Goal: Task Accomplishment & Management: Complete application form

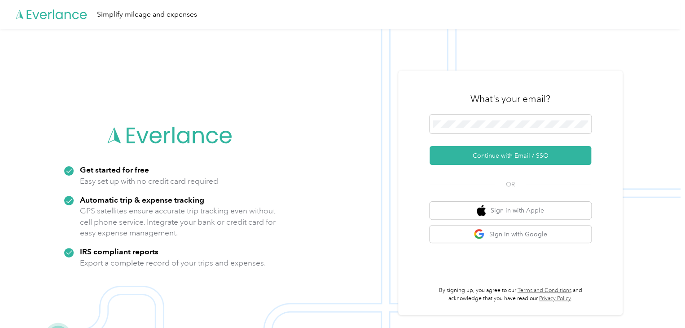
click at [675, 81] on img at bounding box center [340, 193] width 680 height 328
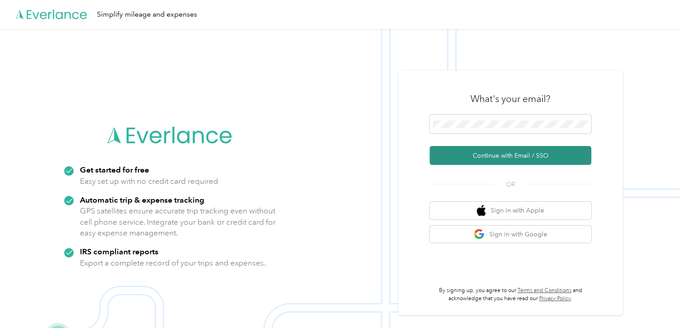
click at [482, 153] on button "Continue with Email / SSO" at bounding box center [511, 155] width 162 height 19
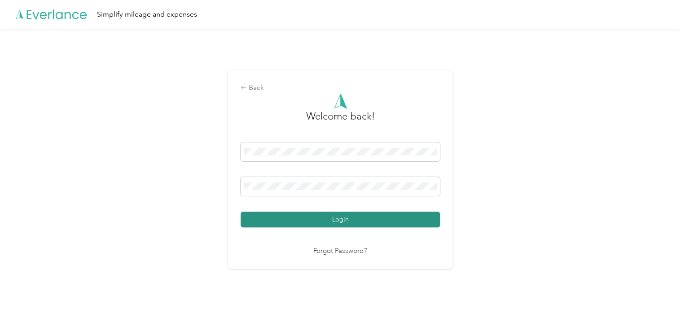
click at [380, 218] on button "Login" at bounding box center [340, 219] width 199 height 16
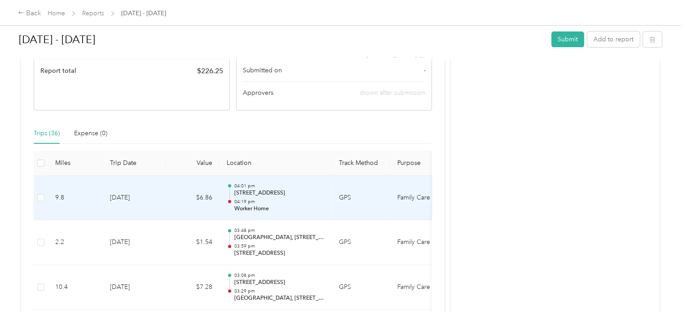
scroll to position [90, 0]
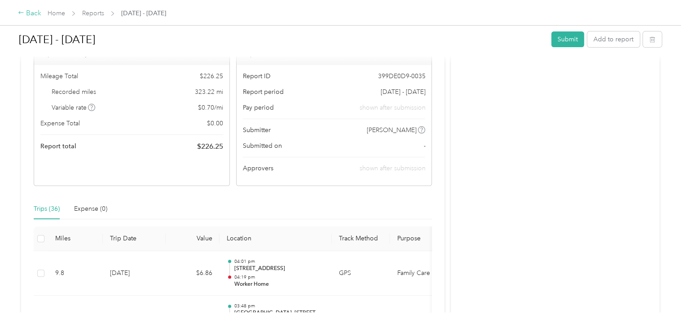
click at [36, 10] on div "Back" at bounding box center [29, 13] width 23 height 11
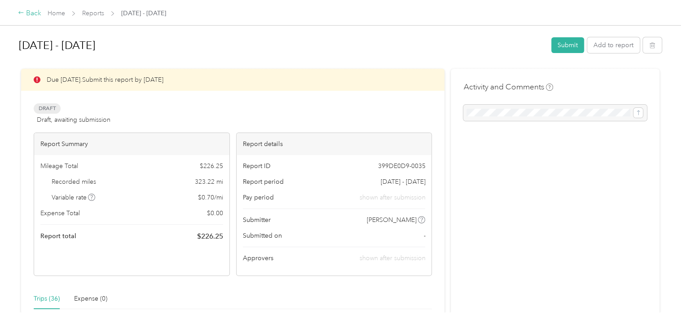
click at [29, 15] on div "Back" at bounding box center [29, 13] width 23 height 11
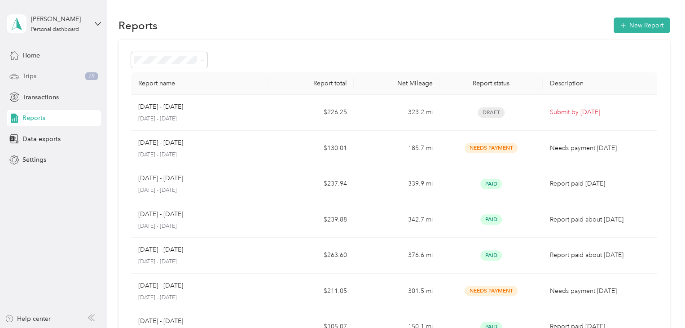
click at [65, 77] on div "Trips 79" at bounding box center [54, 76] width 94 height 16
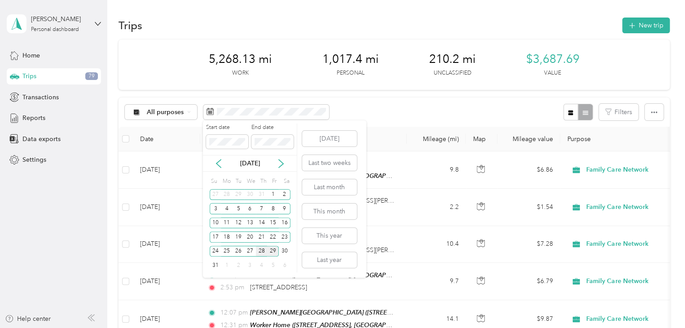
click at [264, 247] on div "28" at bounding box center [262, 251] width 12 height 11
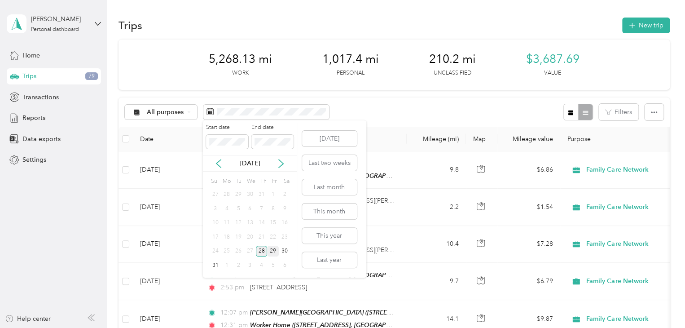
click at [263, 247] on div "28" at bounding box center [262, 251] width 12 height 11
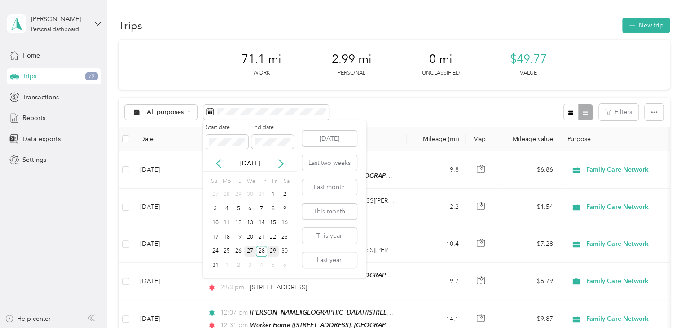
click at [251, 249] on div "27" at bounding box center [250, 251] width 12 height 11
click at [250, 248] on div "27" at bounding box center [250, 251] width 12 height 11
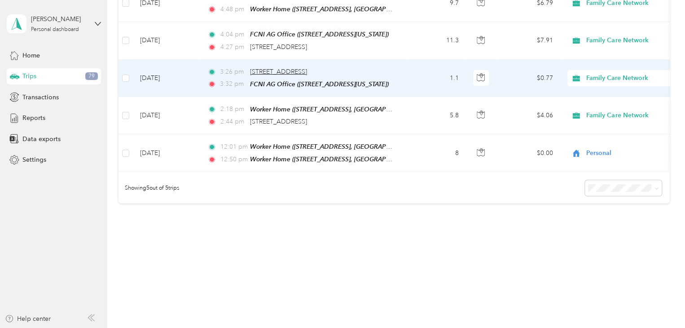
scroll to position [35, 0]
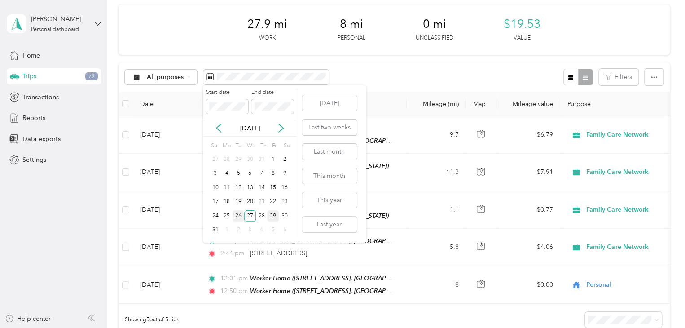
click at [238, 215] on div "26" at bounding box center [239, 215] width 12 height 11
click at [237, 215] on div "26" at bounding box center [239, 215] width 12 height 11
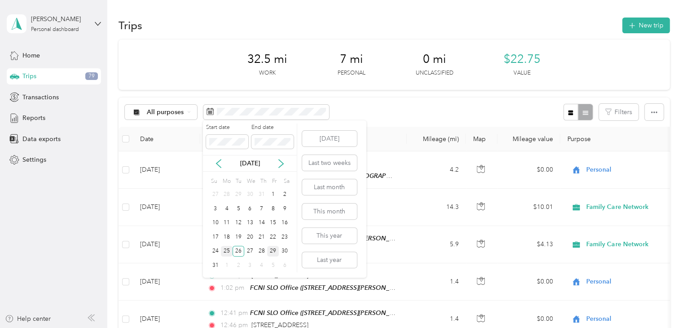
click at [226, 250] on div "25" at bounding box center [227, 251] width 12 height 11
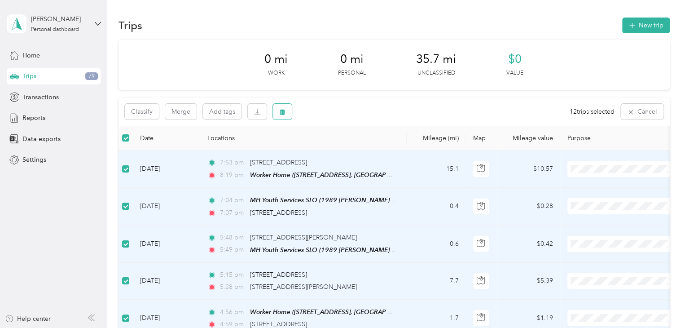
click at [282, 110] on icon "button" at bounding box center [282, 112] width 5 height 6
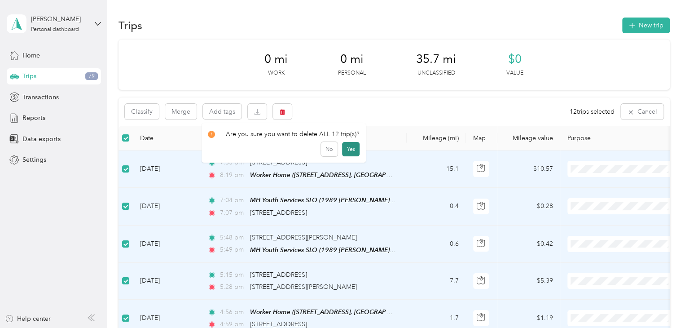
click at [347, 146] on button "Yes" at bounding box center [351, 149] width 18 height 14
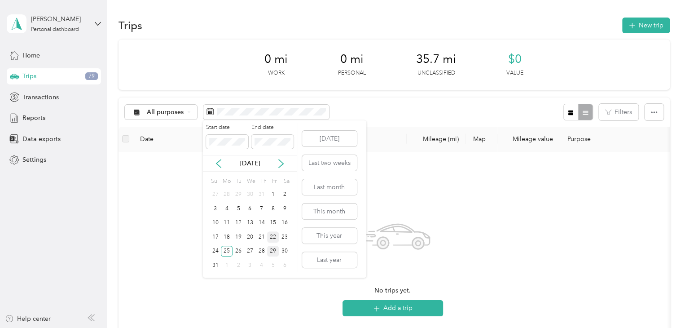
click at [273, 236] on div "22" at bounding box center [273, 236] width 12 height 11
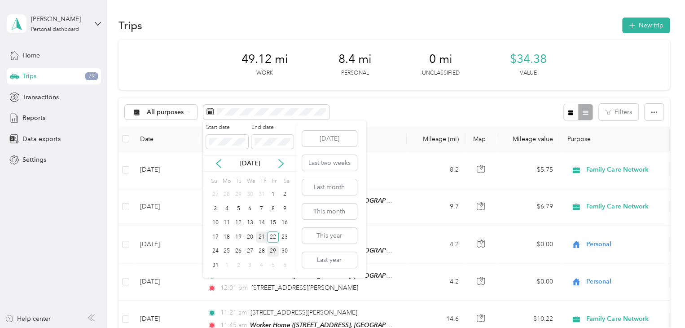
click at [261, 236] on div "21" at bounding box center [262, 236] width 12 height 11
click at [260, 236] on div "21" at bounding box center [262, 236] width 12 height 11
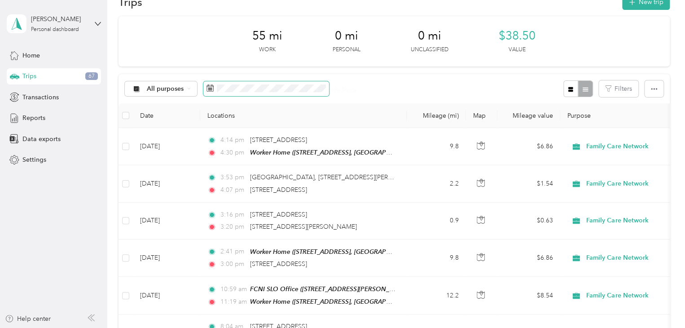
scroll to position [19, 0]
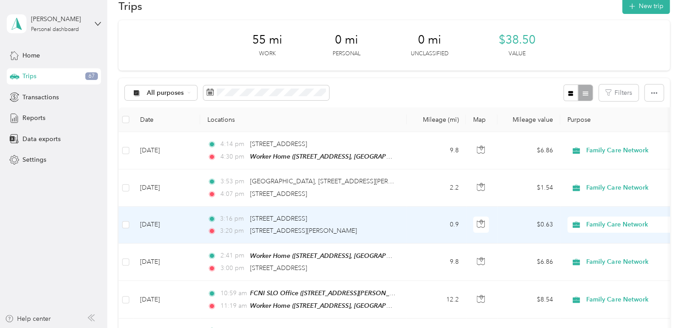
click at [264, 184] on div "Click to name as a Favorite Place" at bounding box center [311, 195] width 105 height 22
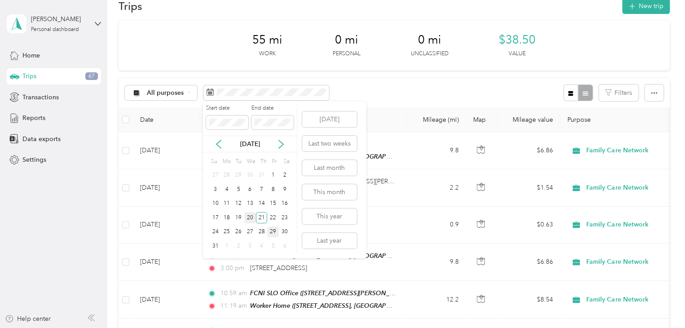
click at [251, 217] on div "20" at bounding box center [250, 217] width 12 height 11
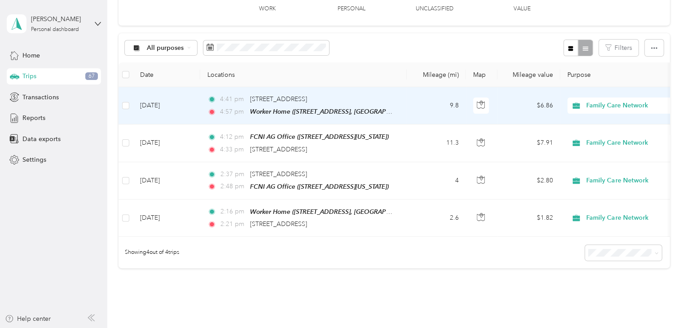
scroll to position [19, 0]
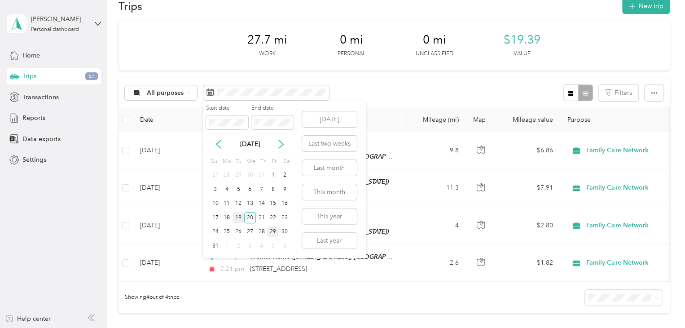
click at [237, 217] on div "19" at bounding box center [239, 217] width 12 height 11
drag, startPoint x: 237, startPoint y: 217, endPoint x: 253, endPoint y: 168, distance: 51.1
click at [237, 217] on div "19" at bounding box center [239, 217] width 12 height 11
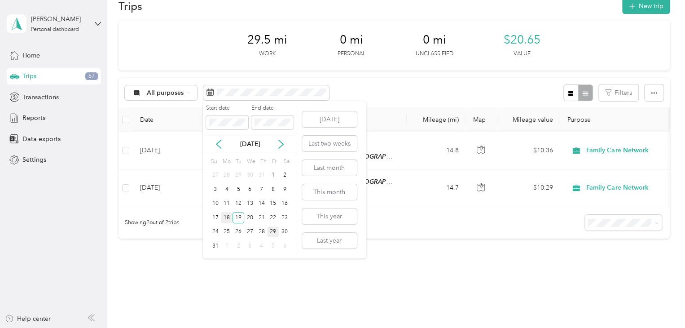
click at [228, 218] on div "18" at bounding box center [227, 217] width 12 height 11
click at [228, 217] on div "18" at bounding box center [227, 217] width 12 height 11
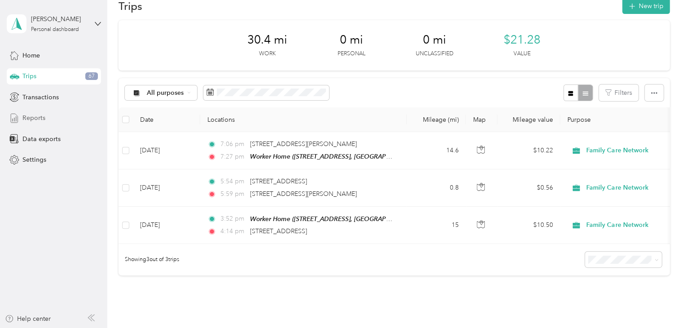
click at [58, 115] on div "Reports" at bounding box center [54, 118] width 94 height 16
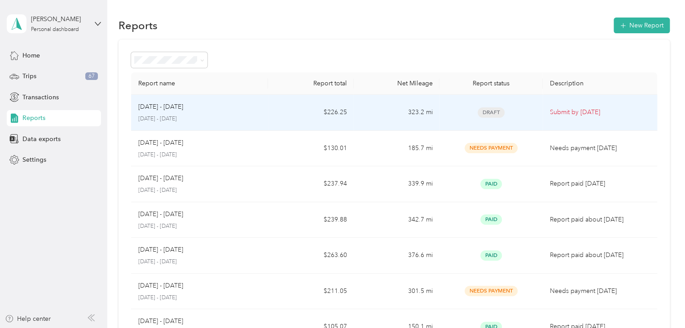
click at [239, 102] on div "[DATE] - [DATE]" at bounding box center [199, 107] width 123 height 10
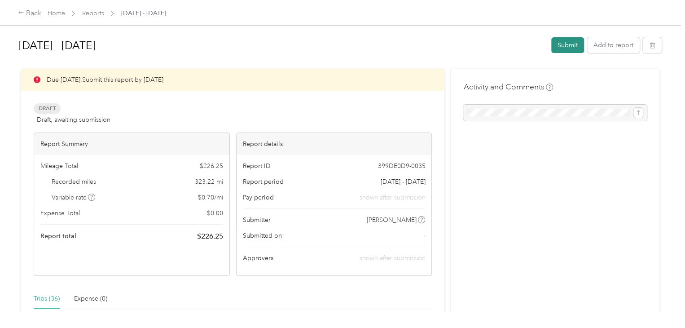
click at [559, 42] on button "Submit" at bounding box center [567, 45] width 33 height 16
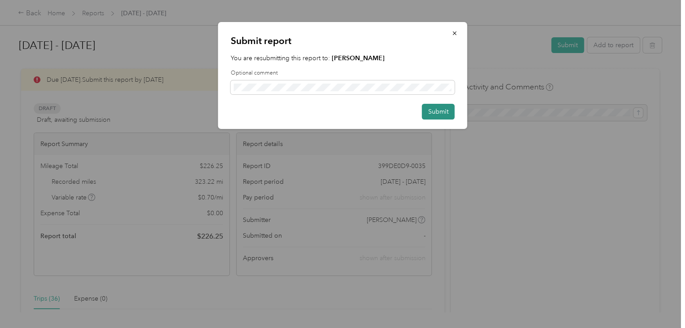
click at [430, 110] on button "Submit" at bounding box center [438, 112] width 33 height 16
